Goal: Task Accomplishment & Management: Use online tool/utility

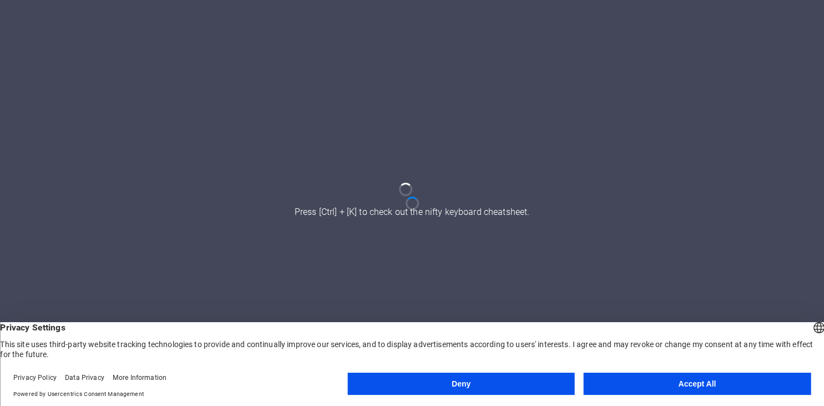
click at [653, 380] on button "Accept All" at bounding box center [697, 384] width 227 height 22
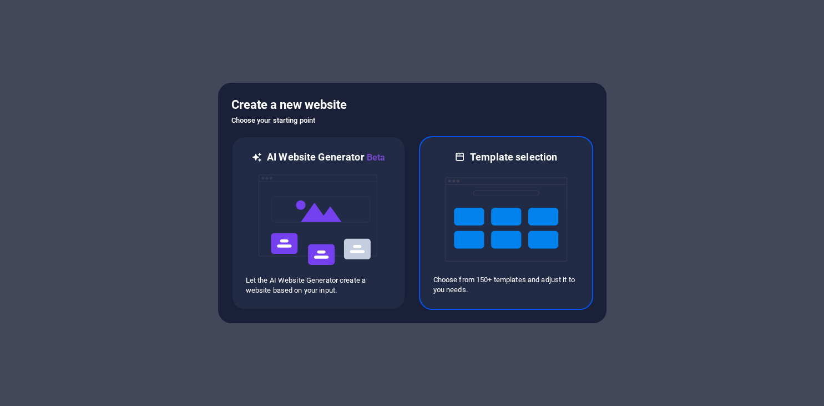
click at [528, 208] on img at bounding box center [506, 219] width 122 height 111
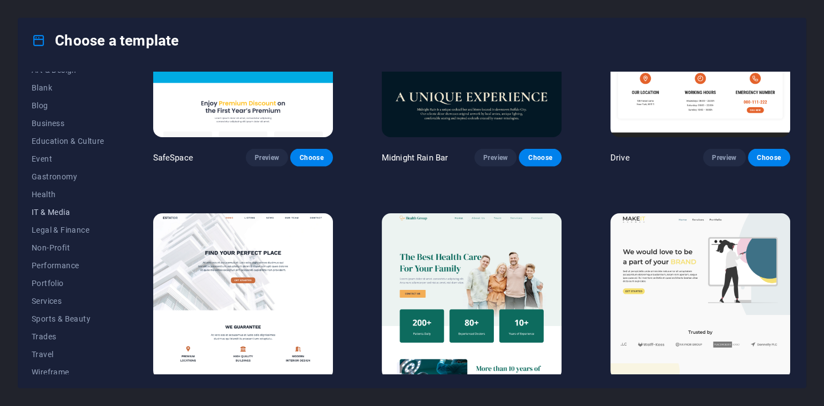
scroll to position [141, 0]
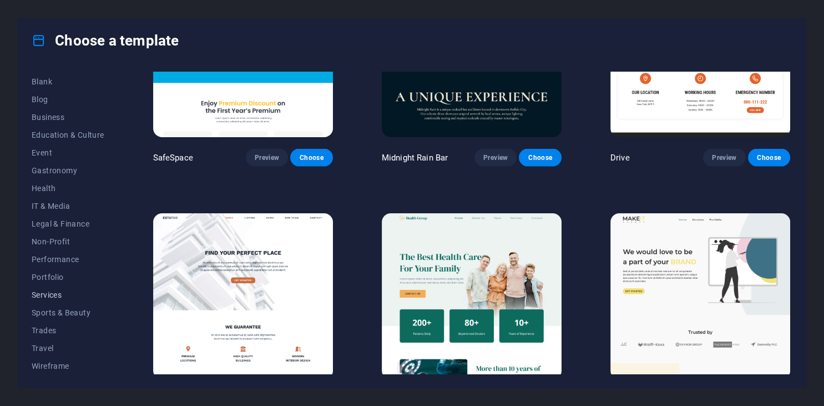
click at [53, 297] on span "Services" at bounding box center [68, 294] width 73 height 9
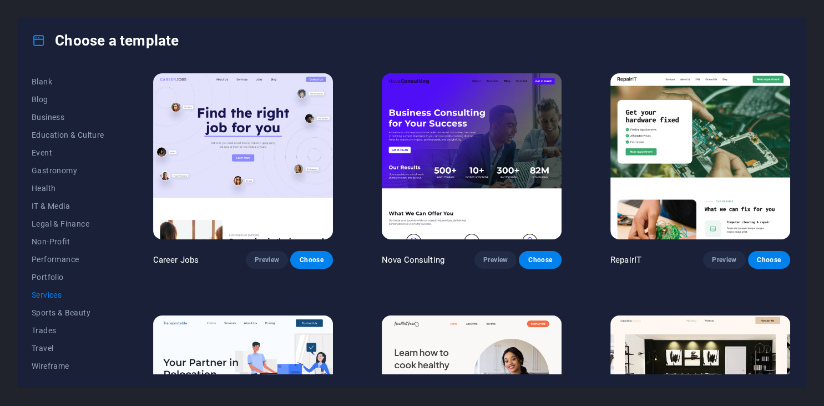
scroll to position [0, 0]
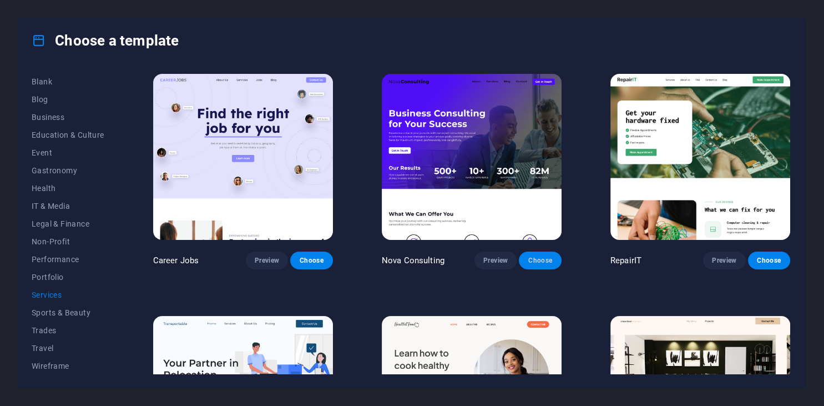
click at [535, 264] on span "Choose" at bounding box center [540, 260] width 24 height 9
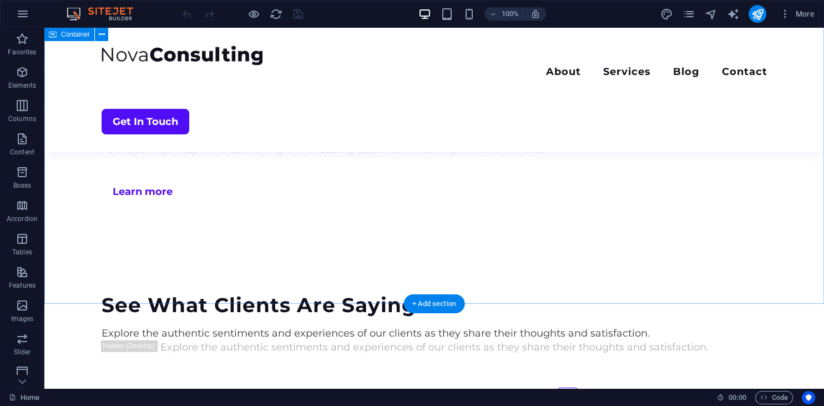
scroll to position [2630, 0]
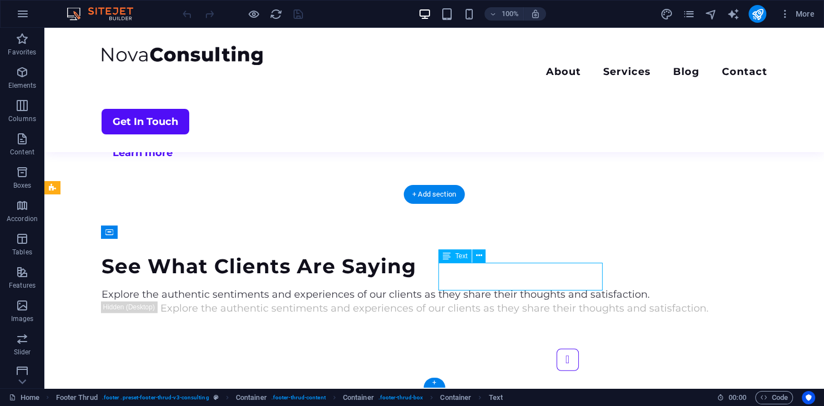
scroll to position [2795, 0]
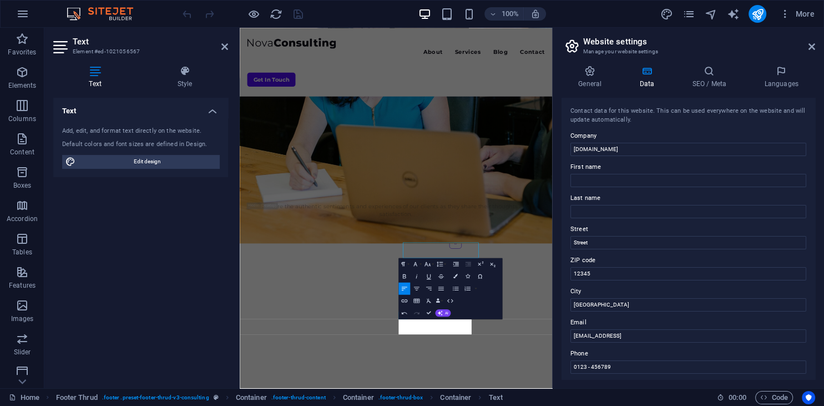
scroll to position [2639, 0]
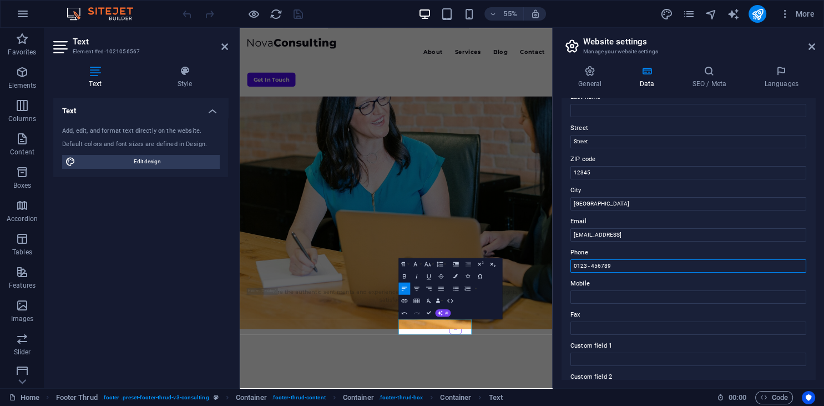
click at [617, 266] on input "0123 - 456789" at bounding box center [689, 265] width 236 height 13
drag, startPoint x: 618, startPoint y: 265, endPoint x: 556, endPoint y: 266, distance: 61.6
click at [571, 266] on input "0123 - 456789" at bounding box center [689, 265] width 236 height 13
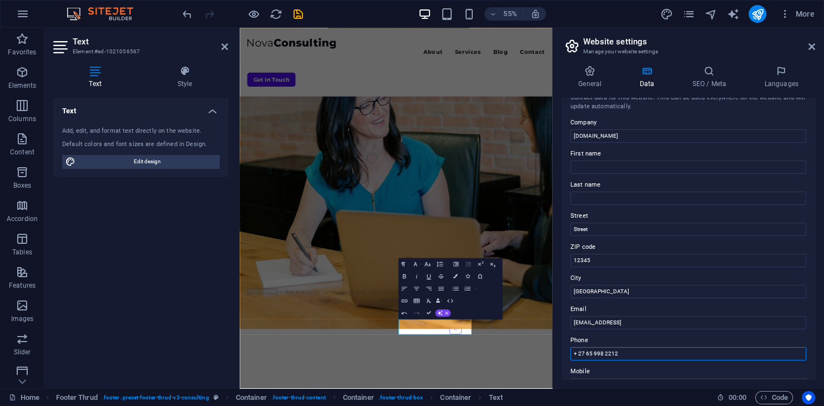
scroll to position [0, 0]
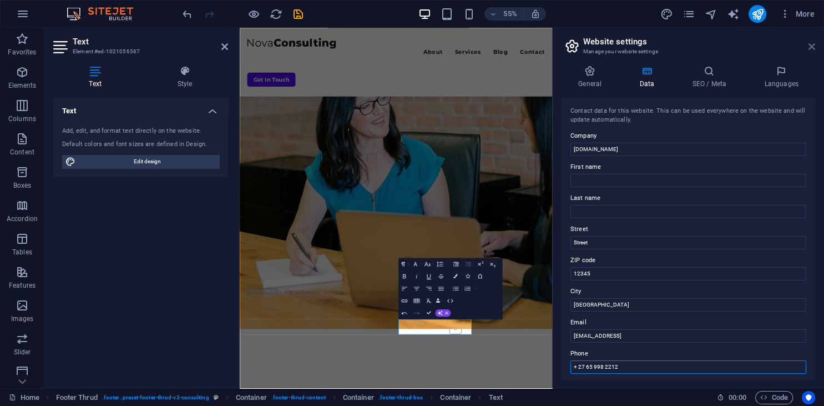
type input "+ 27 65 998 2212"
click at [812, 49] on icon at bounding box center [812, 46] width 7 height 9
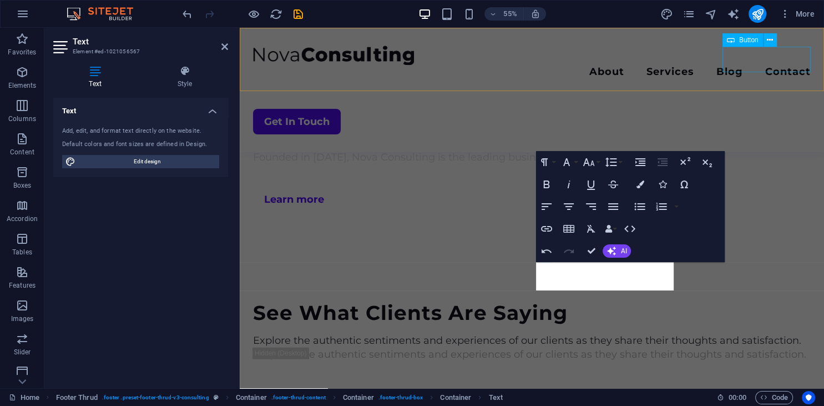
scroll to position [2795, 0]
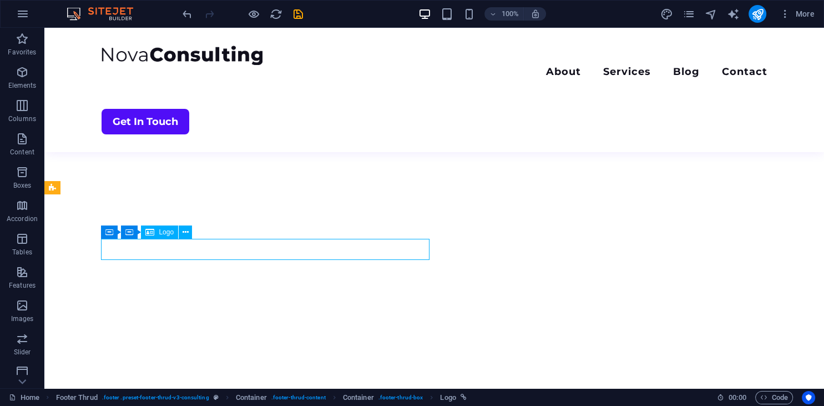
scroll to position [2630, 0]
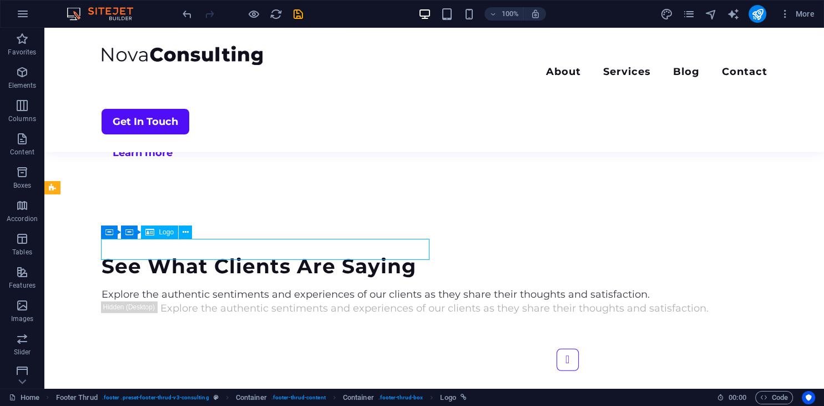
scroll to position [2795, 0]
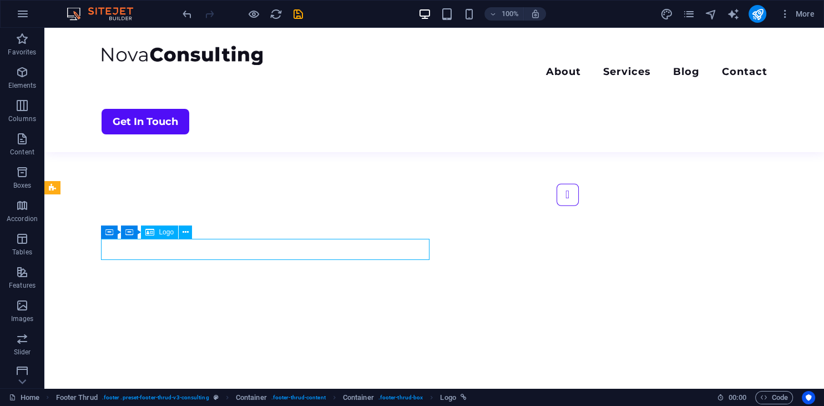
select select "px"
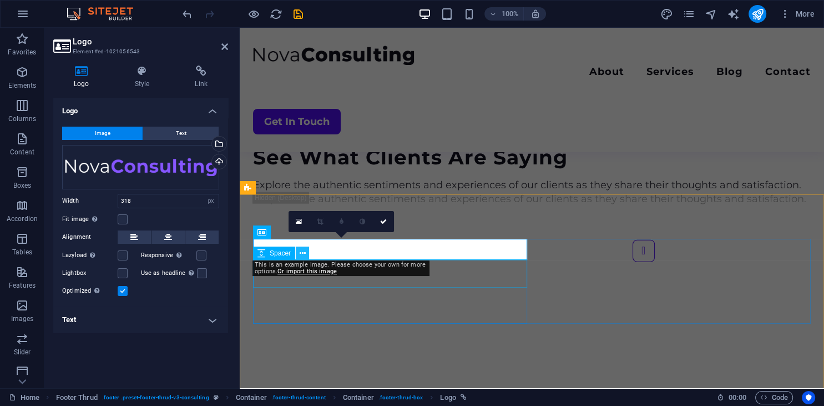
click at [304, 258] on icon at bounding box center [303, 254] width 6 height 12
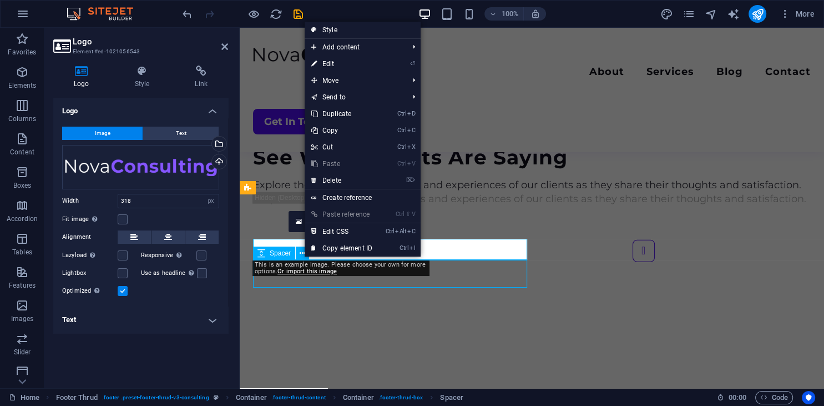
scroll to position [2630, 0]
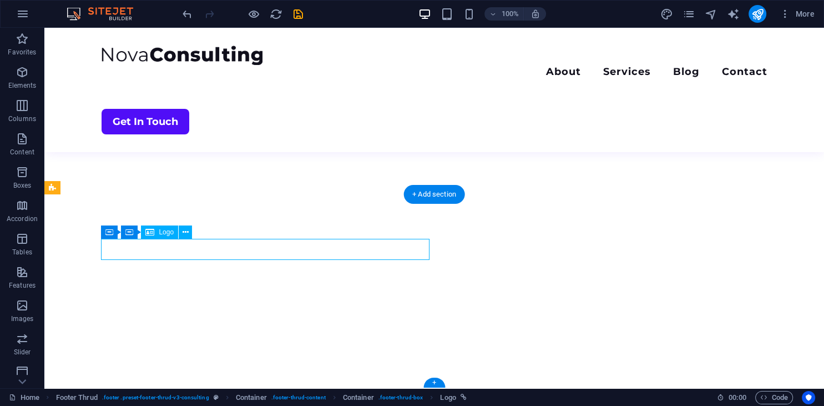
select select "px"
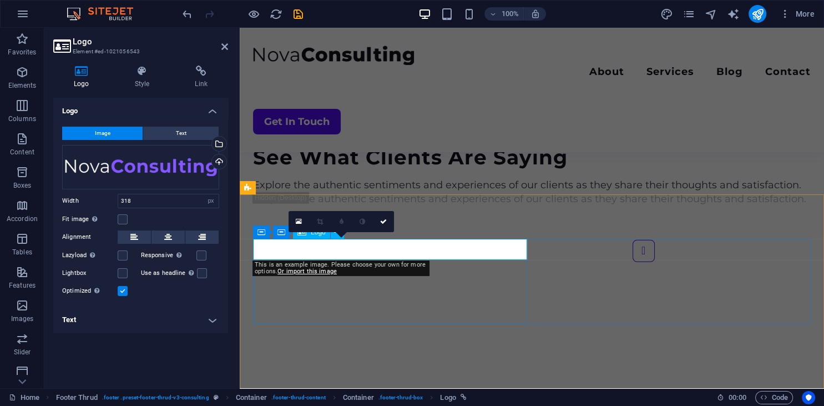
click at [108, 162] on div "Drag files here, click to choose files or select files from Files or our free s…" at bounding box center [140, 167] width 157 height 44
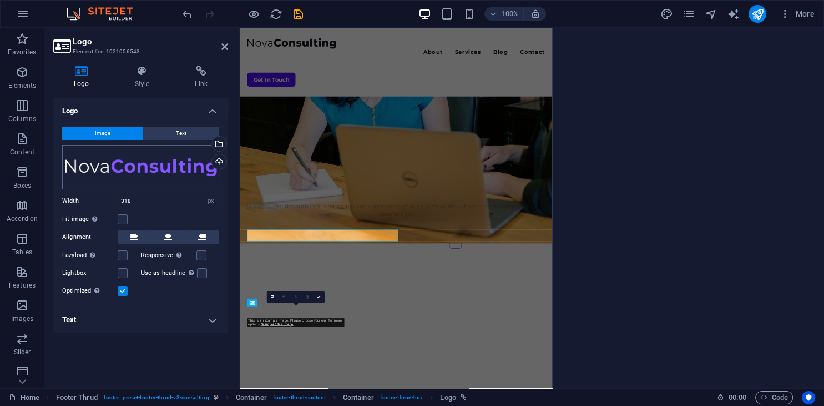
scroll to position [2639, 0]
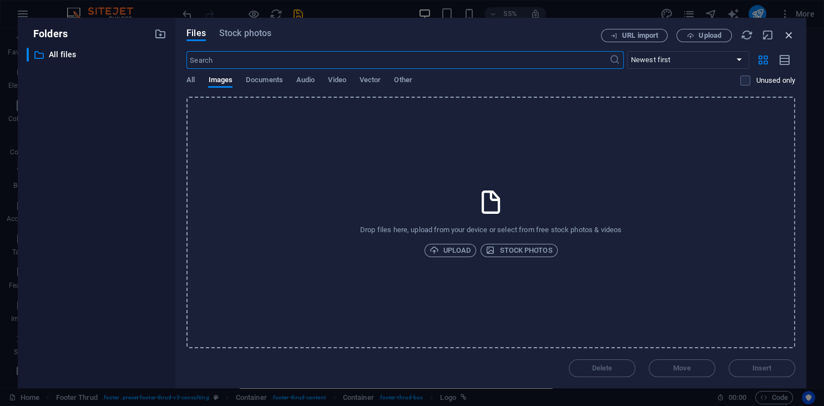
click at [789, 37] on icon "button" at bounding box center [789, 35] width 12 height 12
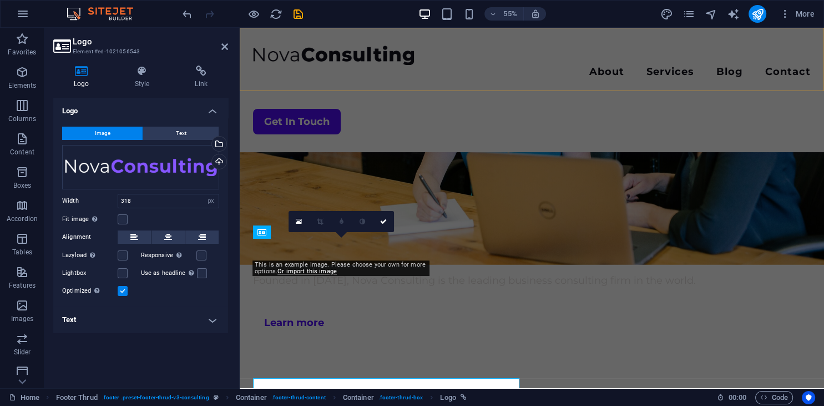
scroll to position [2795, 0]
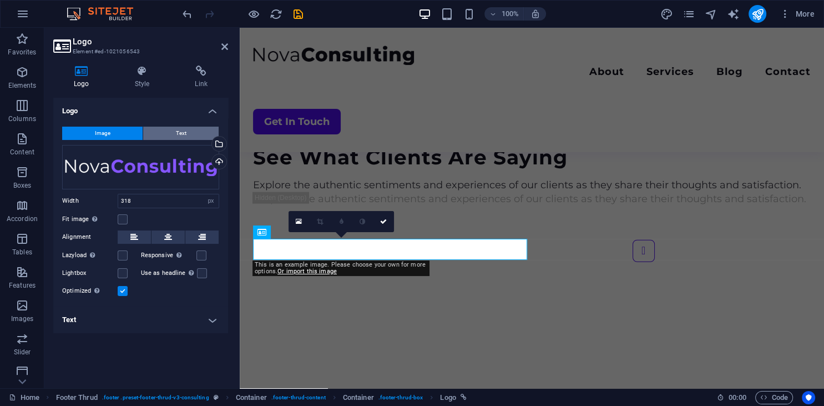
click at [185, 132] on span "Text" at bounding box center [181, 133] width 11 height 13
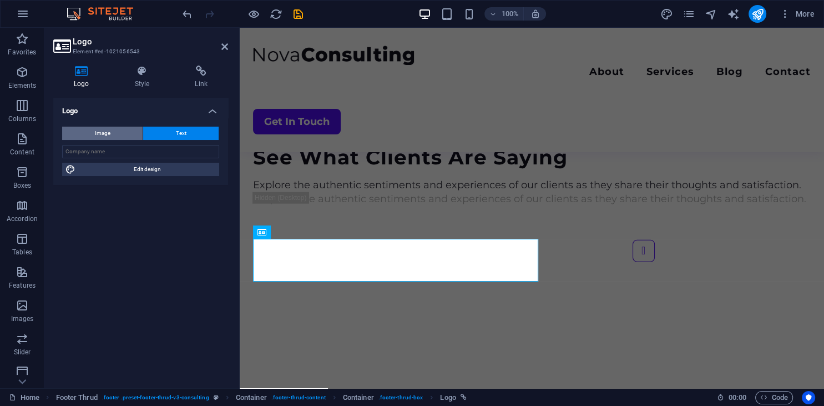
click at [104, 133] on span "Image" at bounding box center [103, 133] width 16 height 13
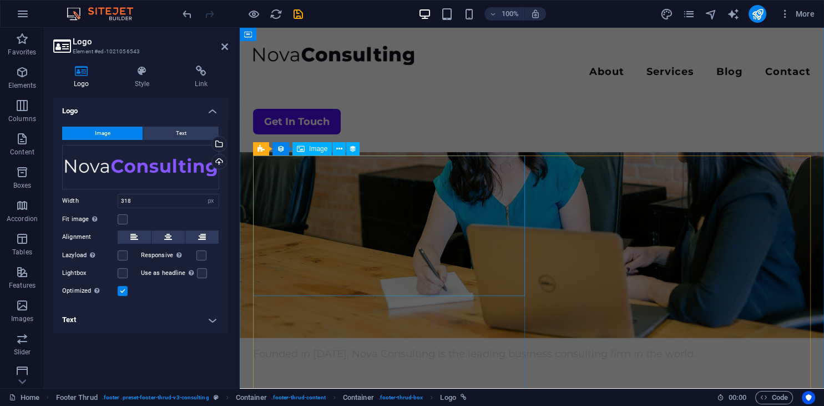
scroll to position [2326, 0]
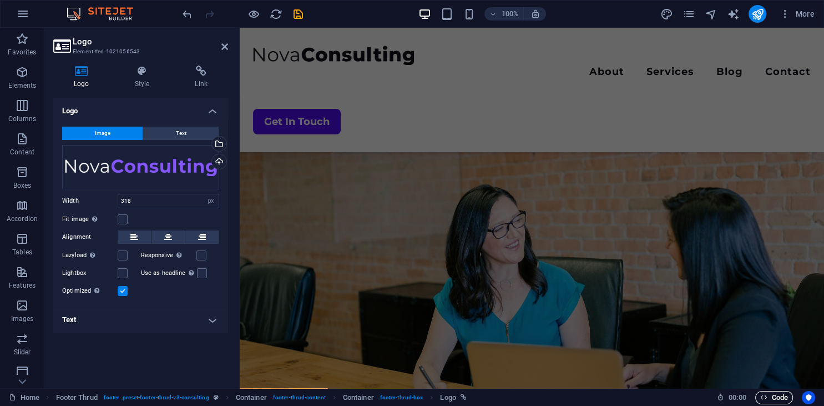
click at [770, 394] on span "Code" at bounding box center [775, 397] width 28 height 13
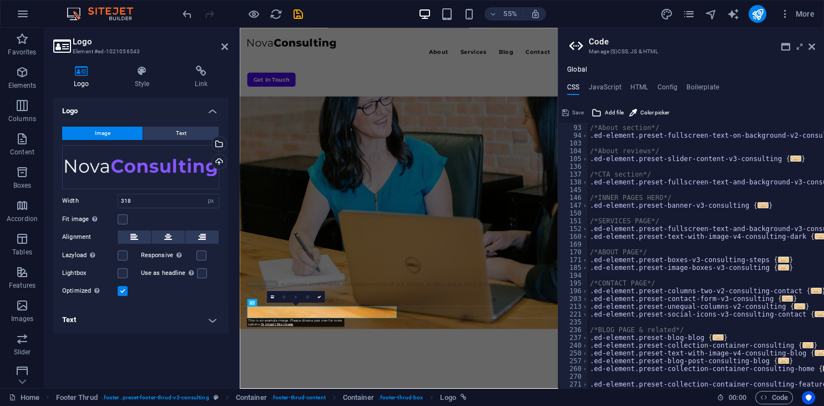
scroll to position [0, 0]
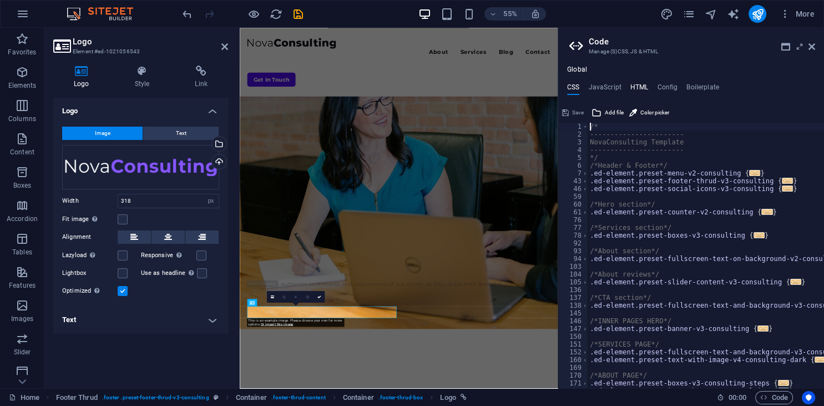
click at [646, 88] on h4 "HTML" at bounding box center [640, 89] width 18 height 12
type textarea "<a href="#main-content" class="wv-link-content button">Skip to main content</a>"
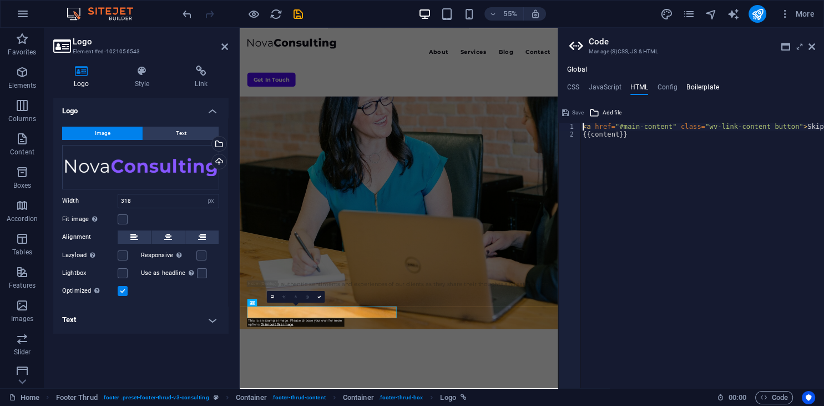
click at [695, 85] on h4 "Boilerplate" at bounding box center [703, 89] width 33 height 12
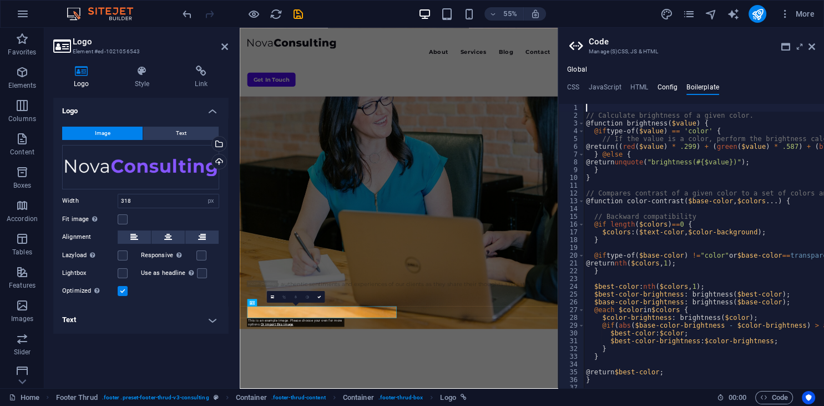
click at [670, 89] on h4 "Config" at bounding box center [667, 89] width 21 height 12
type textarea "$color-background: #ffffff;"
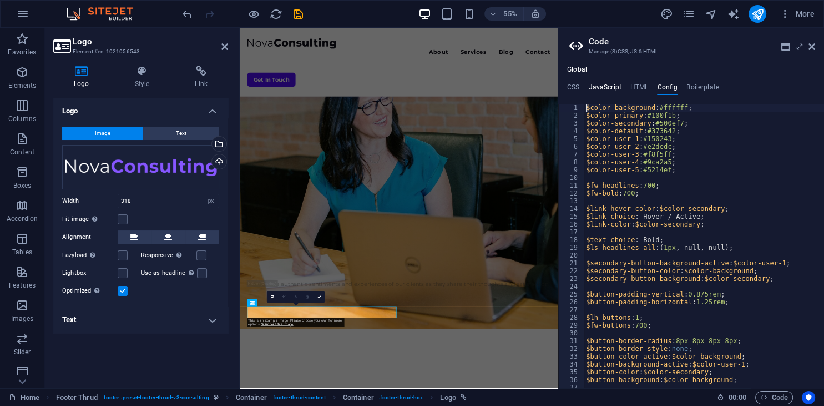
click at [608, 91] on h4 "JavaScript" at bounding box center [604, 89] width 33 height 12
type textarea "/* JS for preset "Counter V2" */"
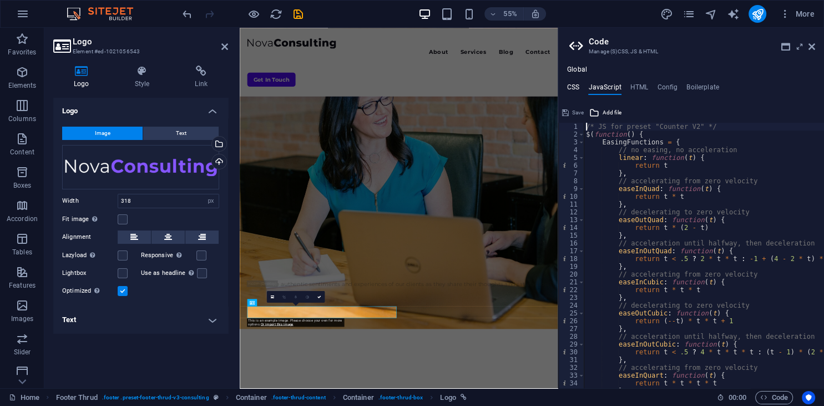
click at [571, 87] on h4 "CSS" at bounding box center [573, 89] width 12 height 12
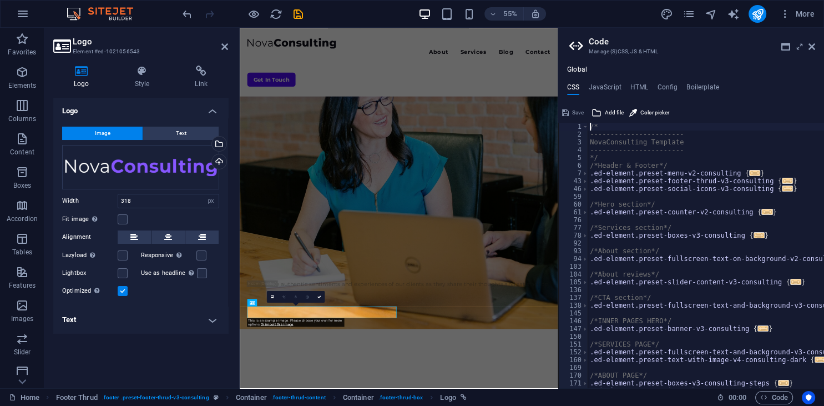
click at [646, 165] on div "/* ----------------------- NovaConsulting Template ----------------------- */ /…" at bounding box center [723, 263] width 270 height 281
click at [658, 163] on div "/* ----------------------- NovaConsulting Template ----------------------- */ /…" at bounding box center [723, 263] width 270 height 281
type textarea "p { color: $color-user-2; } }"
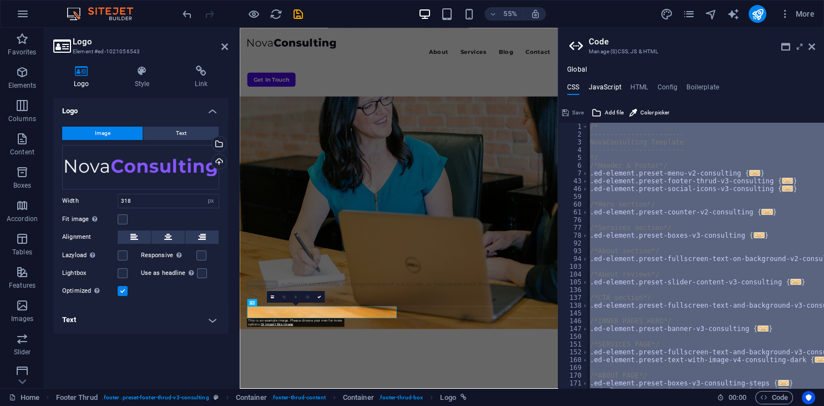
click at [608, 87] on h4 "JavaScript" at bounding box center [604, 89] width 33 height 12
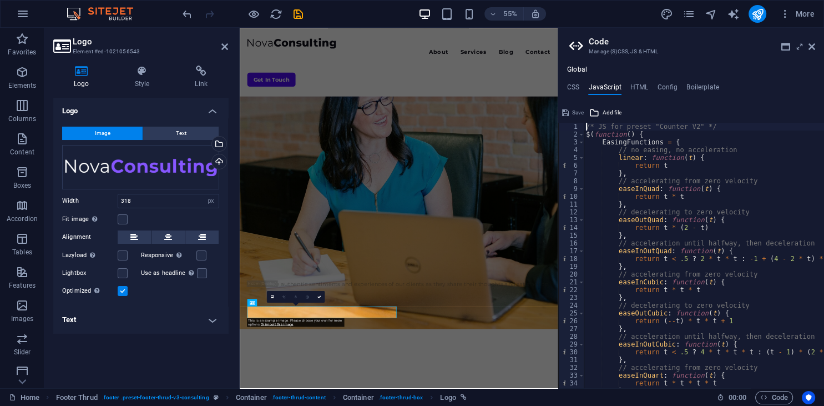
click at [626, 145] on div "/* JS for preset "Counter V2" */ $ ( function ( ) { EasingFunctions = { // no e…" at bounding box center [838, 263] width 509 height 281
type textarea "})(); /* End JS for preset "Menu V2" */"
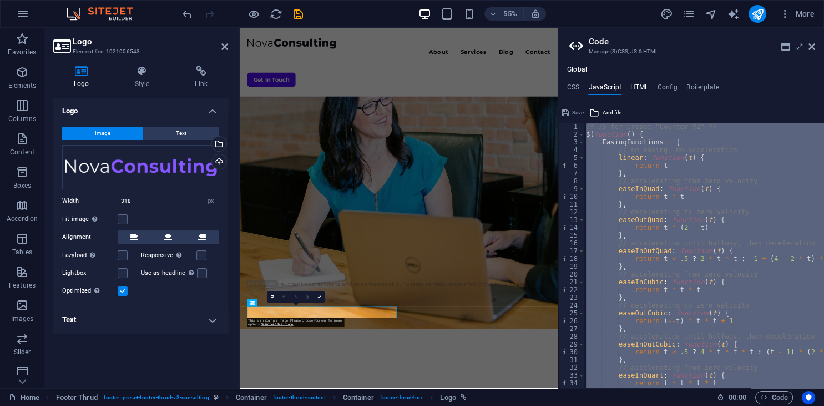
click at [631, 93] on h4 "HTML" at bounding box center [640, 89] width 18 height 12
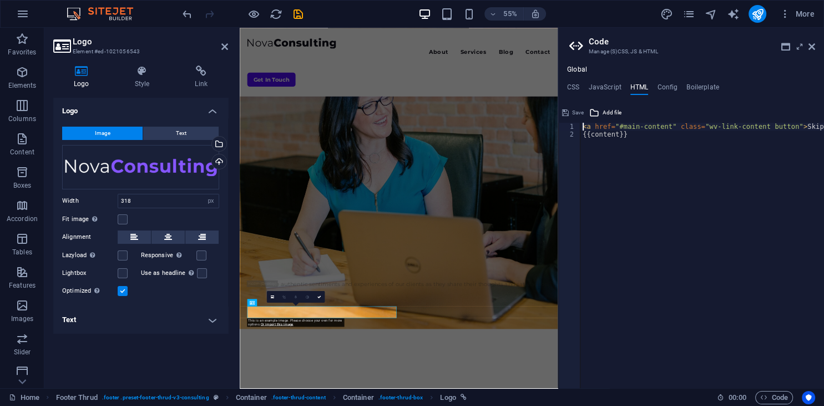
click at [632, 135] on div "< a href = "#main-content" class = "wv-link-content button" > Skip to main cont…" at bounding box center [731, 263] width 300 height 281
type textarea "<a href="#main-content" class="wv-link-content button">Skip to main content</a>…"
click at [670, 87] on h4 "Config" at bounding box center [667, 89] width 21 height 12
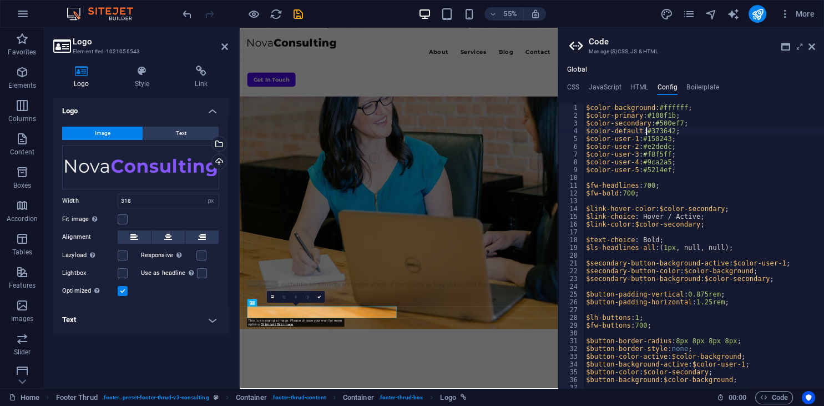
click at [647, 128] on div "$color-background : #ffffff ; $color-primary : #100f1b ; $color-secondary : #50…" at bounding box center [734, 254] width 300 height 300
type textarea "} }"
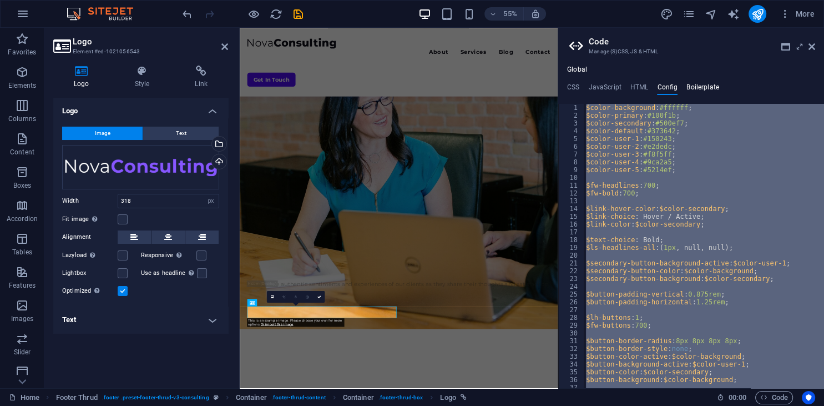
click at [698, 88] on h4 "Boilerplate" at bounding box center [703, 89] width 33 height 12
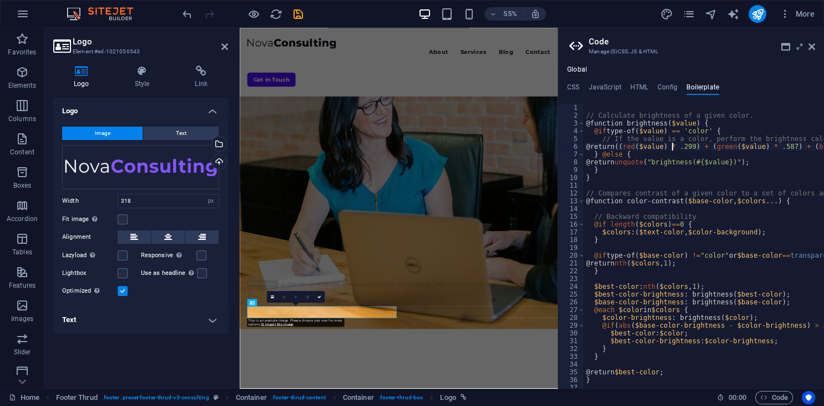
type textarea "}"
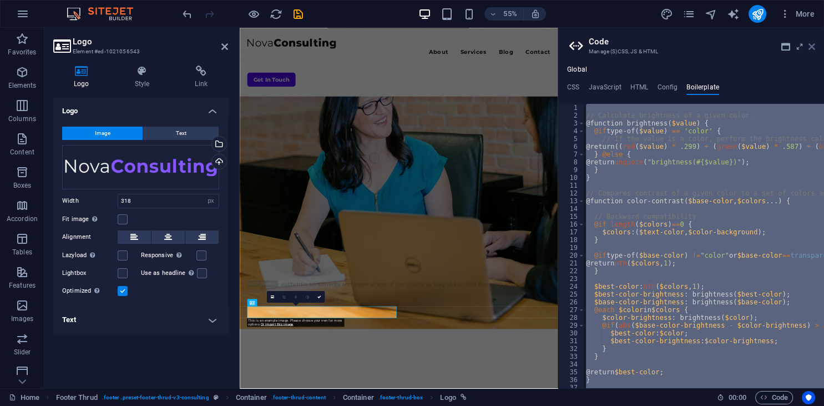
click at [812, 47] on icon at bounding box center [812, 46] width 7 height 9
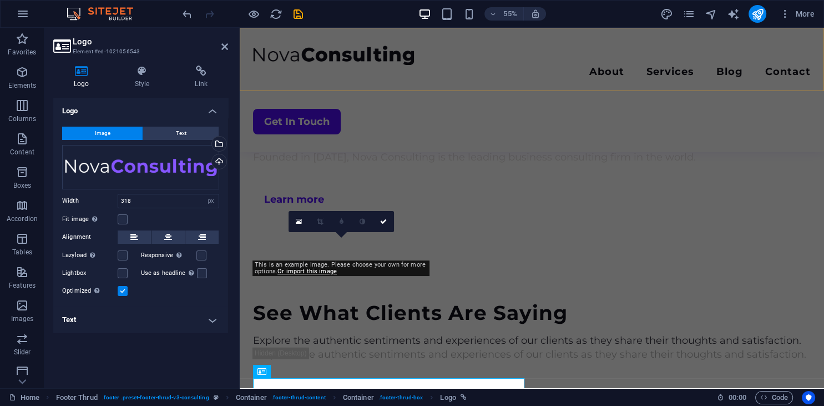
scroll to position [2795, 0]
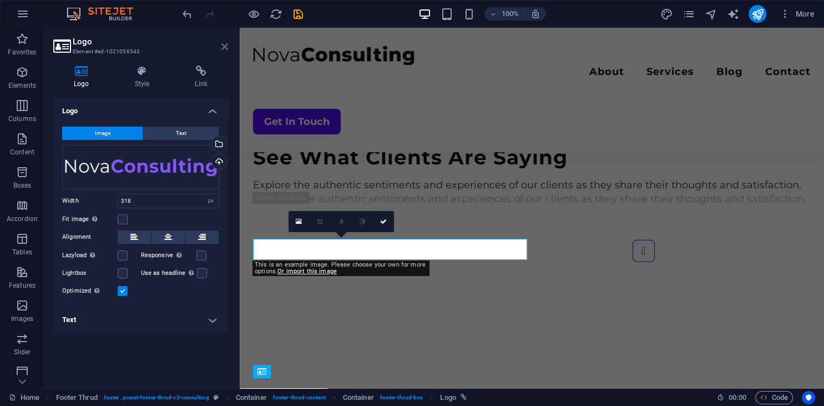
drag, startPoint x: 226, startPoint y: 46, endPoint x: 176, endPoint y: 16, distance: 58.0
click at [226, 46] on icon at bounding box center [225, 46] width 7 height 9
